Goal: Task Accomplishment & Management: Manage account settings

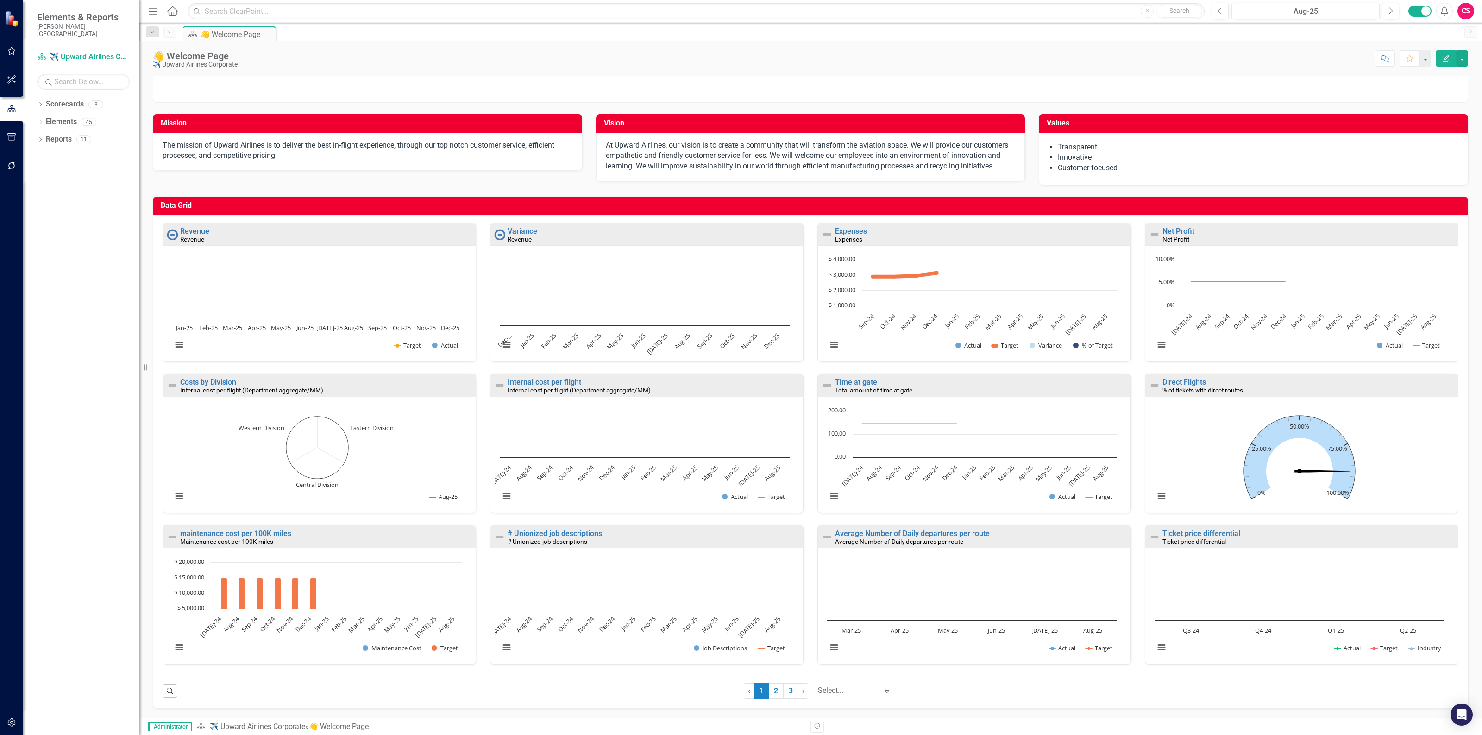
click at [1460, 12] on div "CS" at bounding box center [1465, 11] width 17 height 17
click at [1418, 107] on link "icon.portal Success Portal" at bounding box center [1436, 115] width 73 height 17
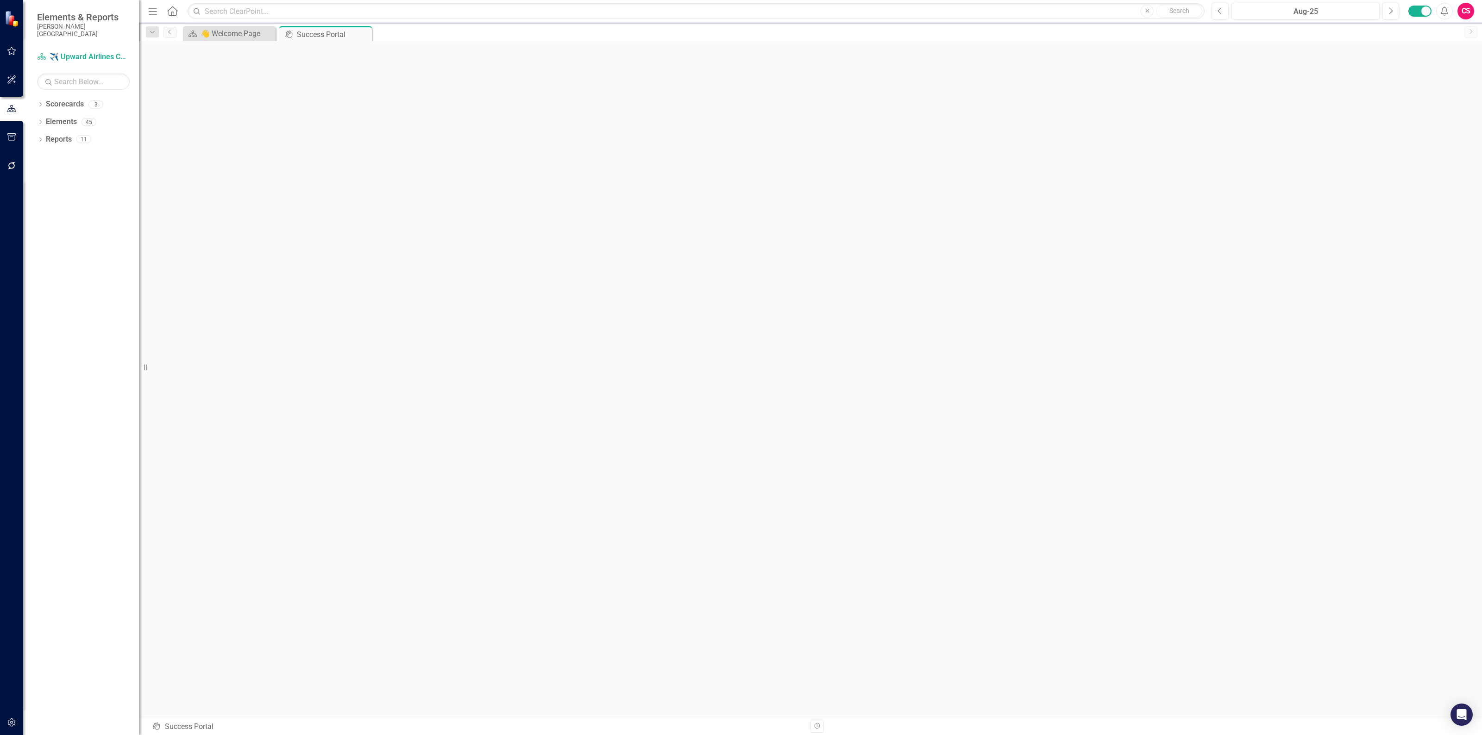
click at [1468, 12] on div "CS" at bounding box center [1465, 11] width 17 height 17
click at [1424, 112] on link "icon.portal Success Portal" at bounding box center [1436, 115] width 73 height 17
click at [1459, 709] on div "Open Intercom Messenger" at bounding box center [1461, 715] width 25 height 25
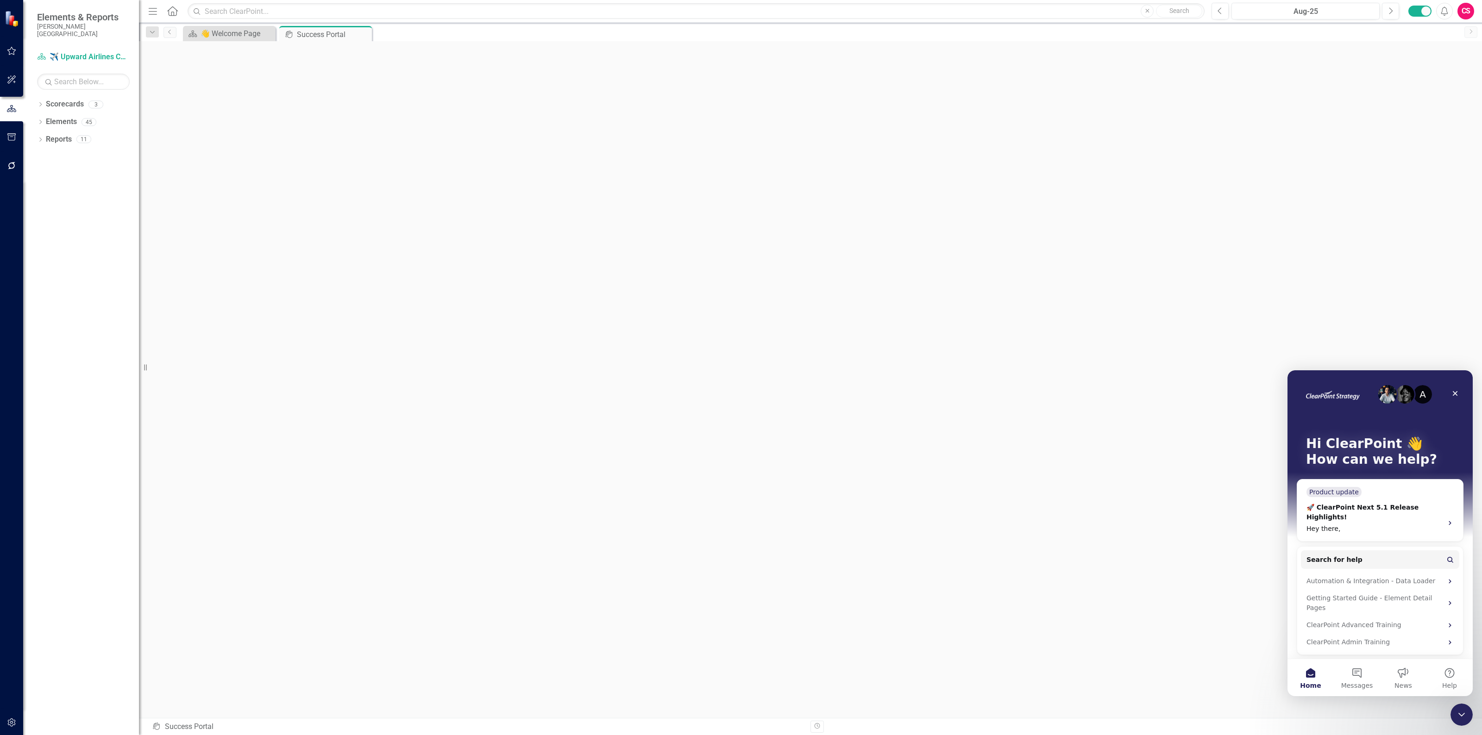
scroll to position [0, 0]
click at [1355, 676] on button "Messages" at bounding box center [1357, 677] width 46 height 37
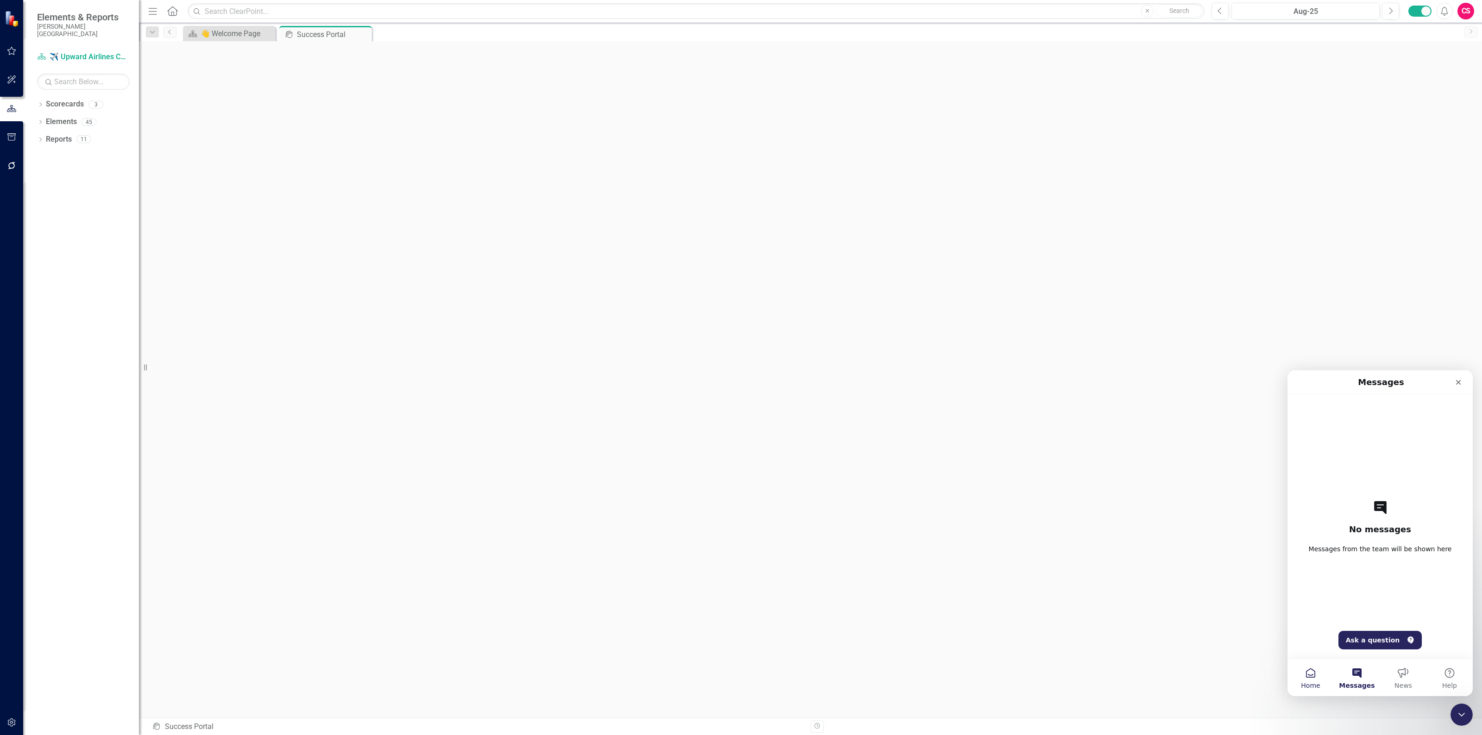
click at [1316, 676] on button "Home" at bounding box center [1310, 677] width 46 height 37
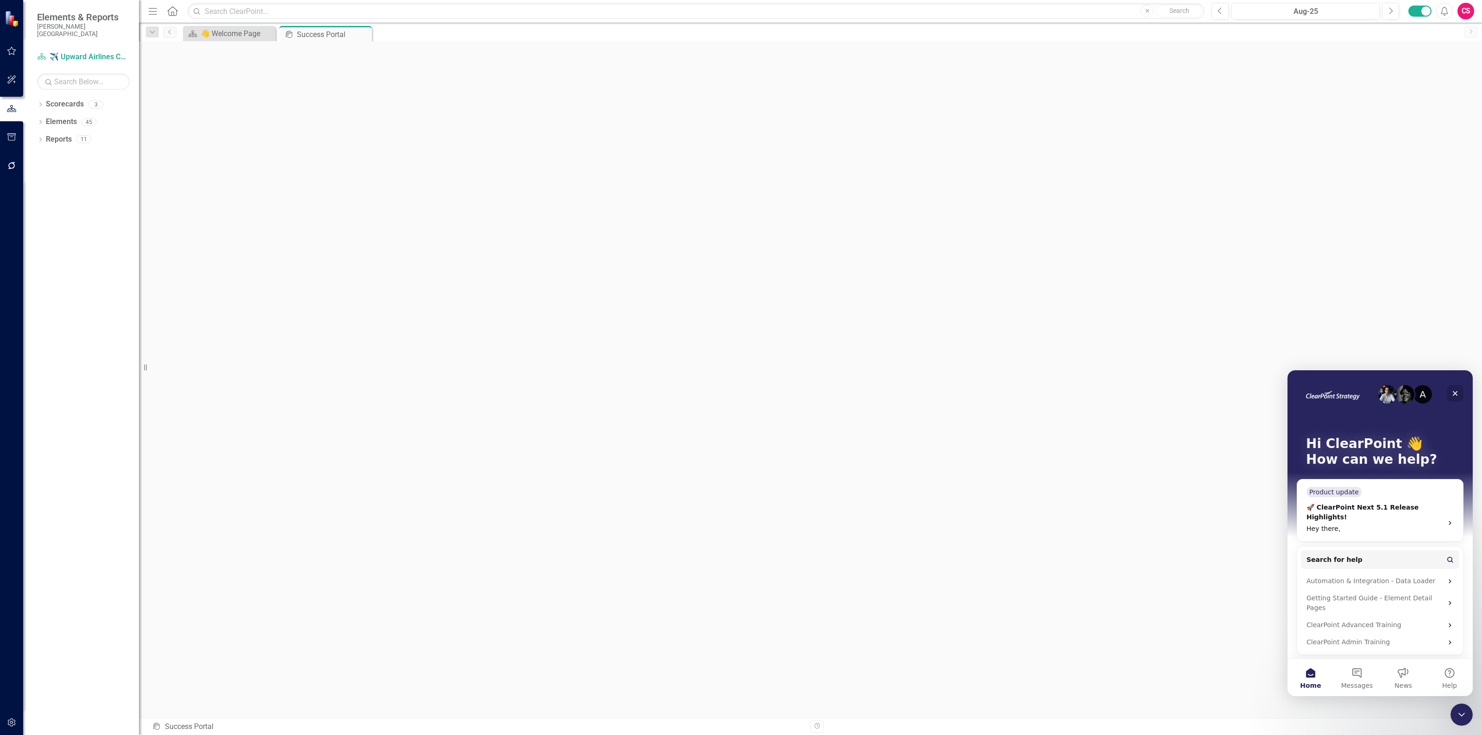
click at [1453, 392] on icon "Close" at bounding box center [1454, 393] width 7 height 7
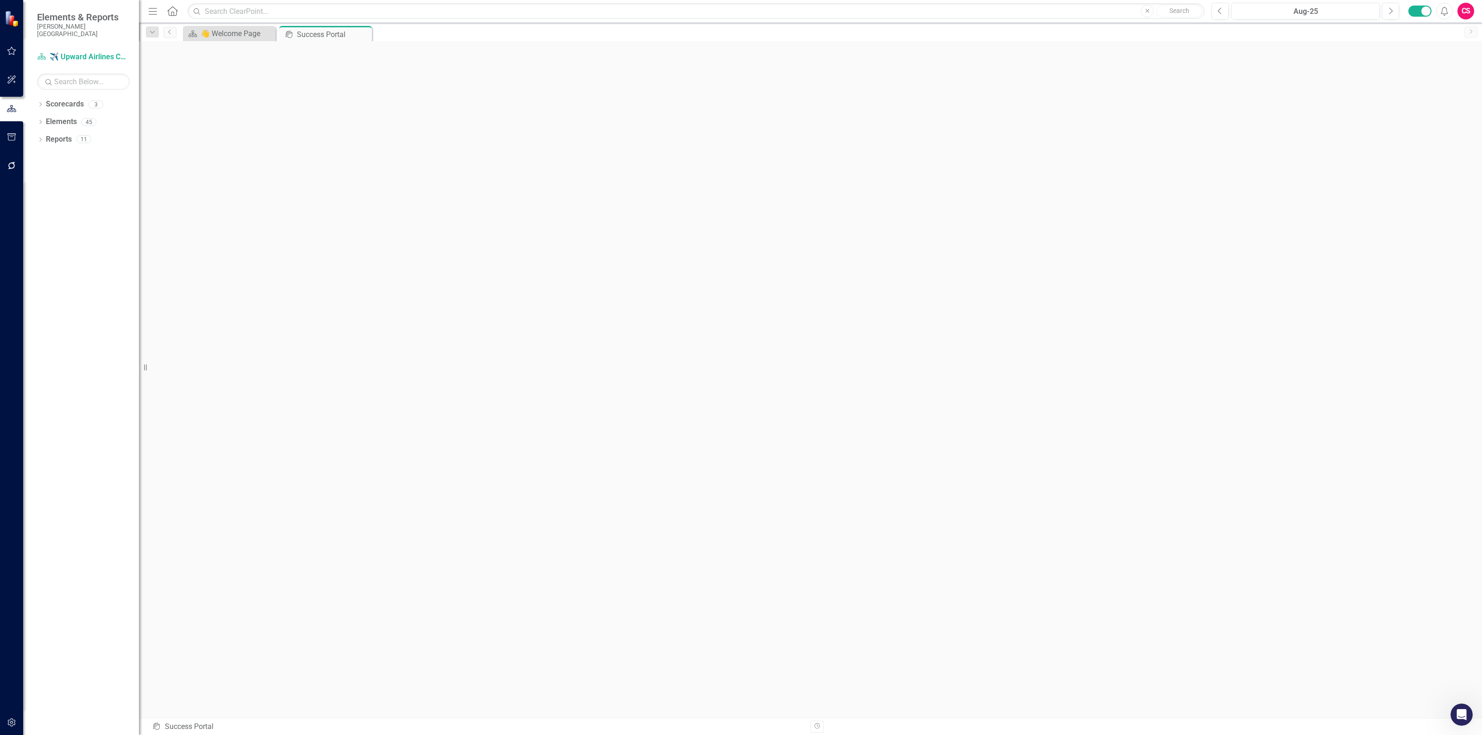
scroll to position [3, 0]
click at [12, 720] on icon "button" at bounding box center [12, 722] width 10 height 7
click at [70, 66] on link "Manage Users" at bounding box center [81, 65] width 116 height 11
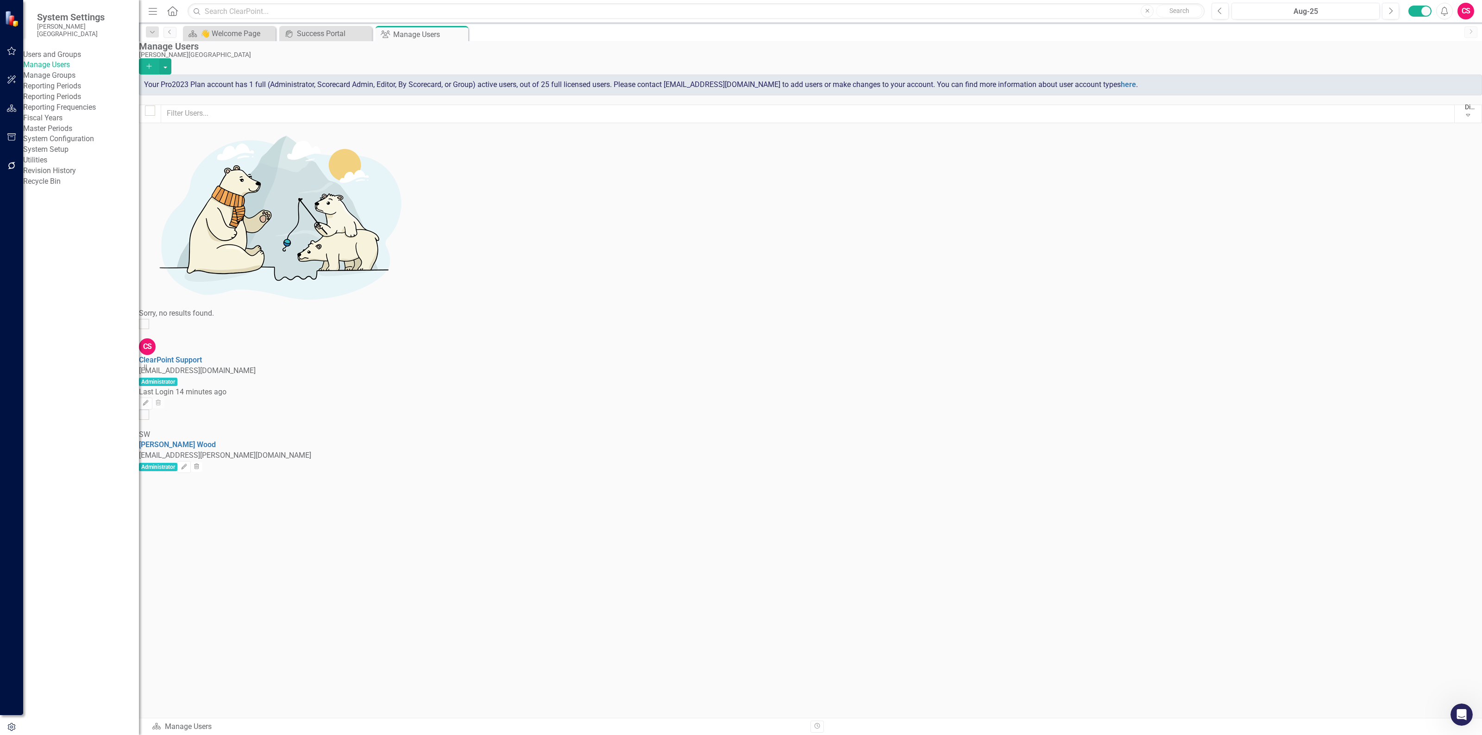
checkbox input "false"
click at [10, 103] on button "button" at bounding box center [11, 108] width 21 height 19
click at [41, 103] on icon "Dropdown" at bounding box center [40, 105] width 6 height 5
click at [66, 134] on link "[PERSON_NAME][GEOGRAPHIC_DATA]" at bounding box center [88, 139] width 102 height 11
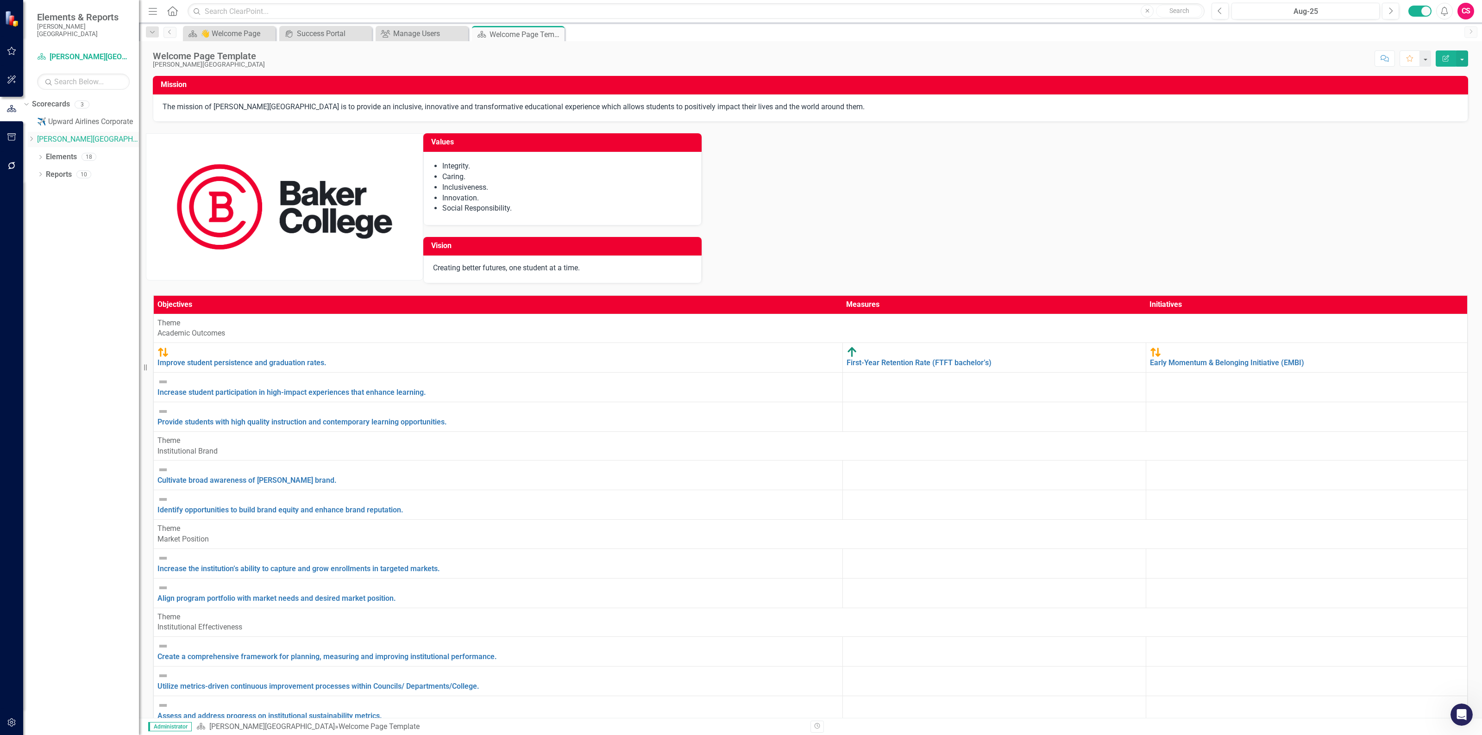
click at [35, 136] on div "Dropdown" at bounding box center [31, 140] width 7 height 8
click at [423, 193] on p at bounding box center [284, 207] width 276 height 146
